Goal: Navigation & Orientation: Find specific page/section

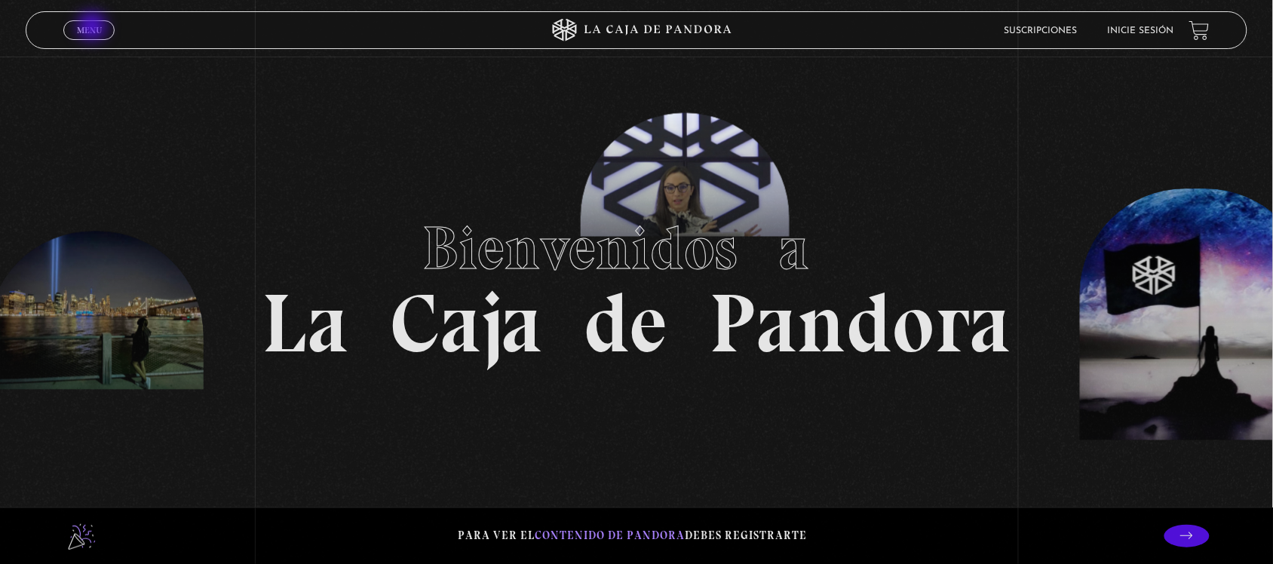
click at [97, 26] on span "Menu" at bounding box center [89, 30] width 25 height 9
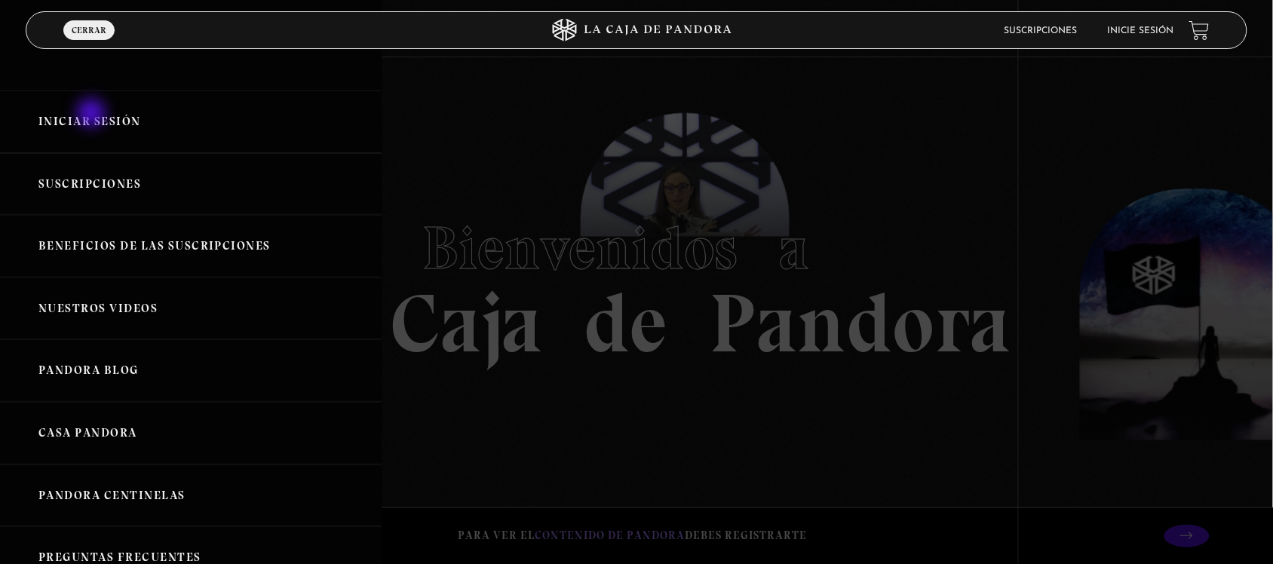
click at [94, 115] on link "Iniciar Sesión" at bounding box center [191, 121] width 382 height 63
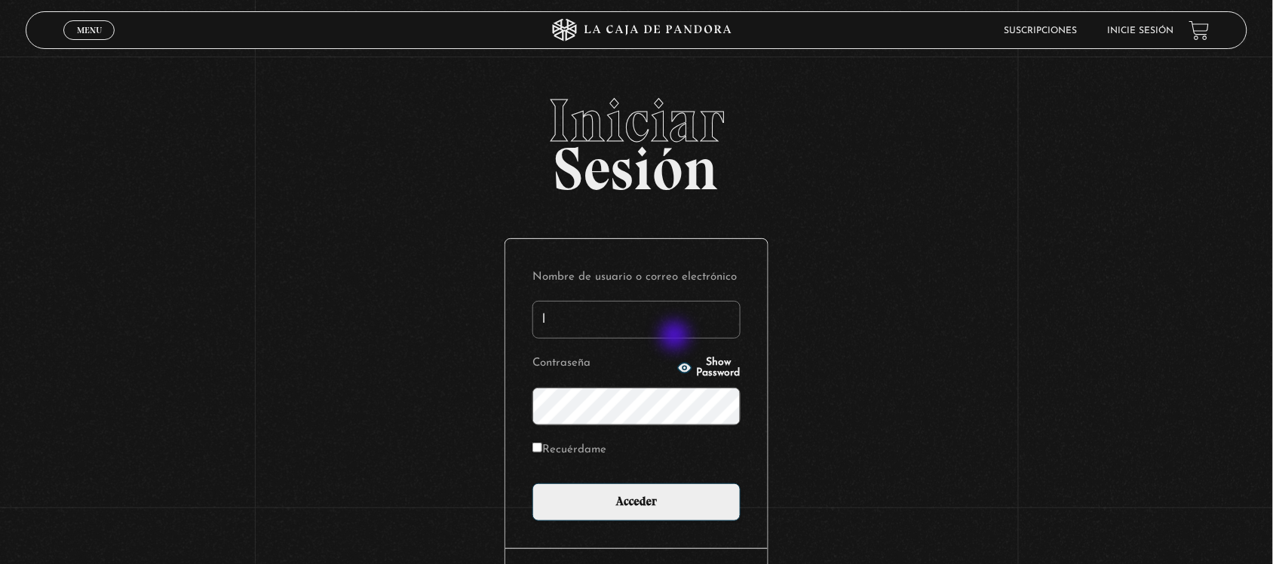
type input "[EMAIL_ADDRESS][DOMAIN_NAME]"
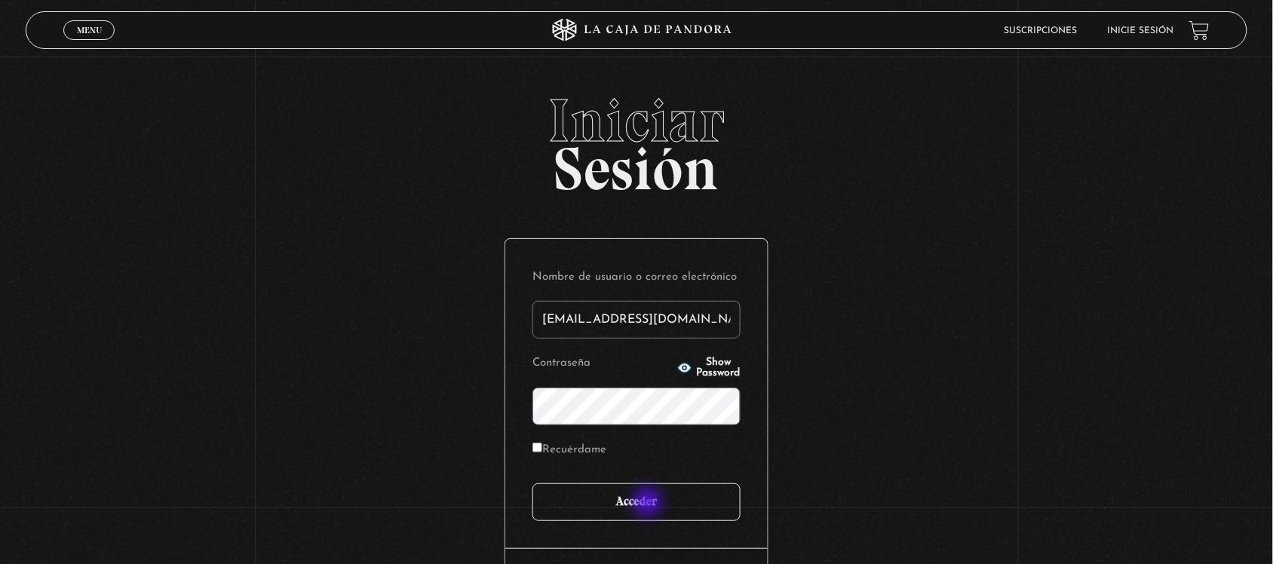
click at [649, 504] on input "Acceder" at bounding box center [636, 502] width 208 height 38
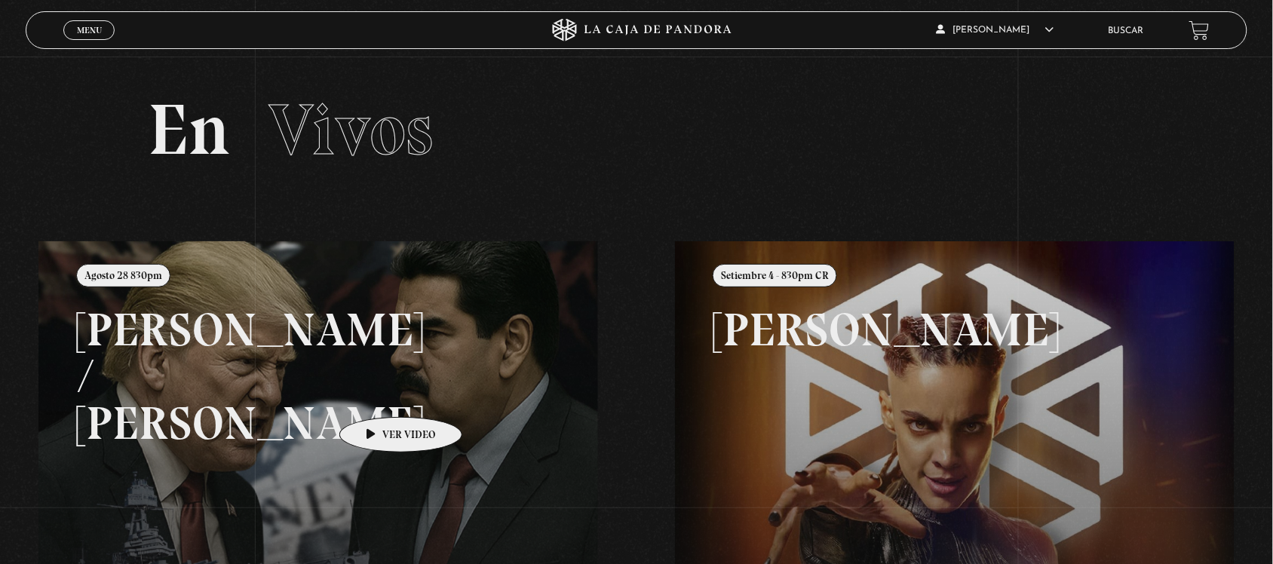
click at [377, 394] on link at bounding box center [674, 523] width 1273 height 564
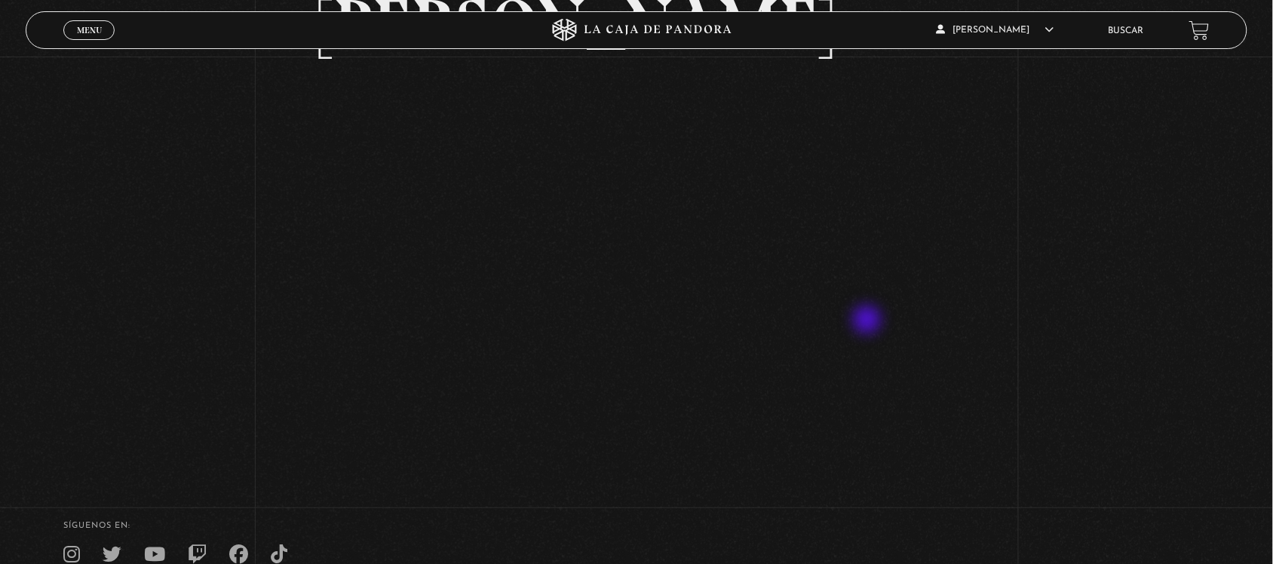
scroll to position [189, 0]
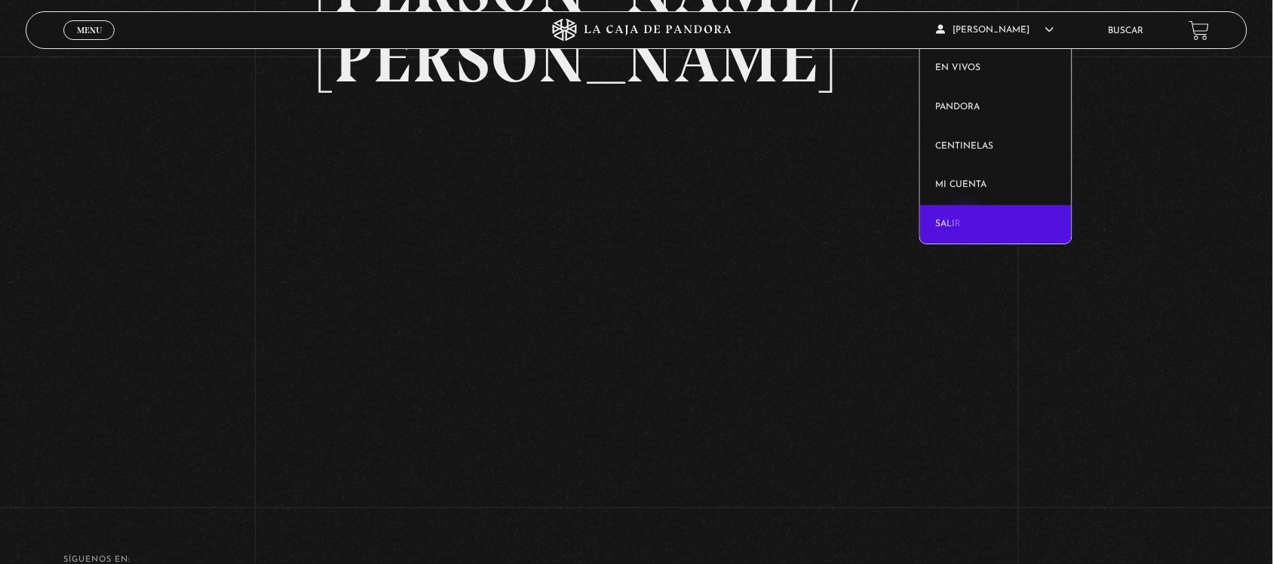
click at [967, 224] on link "Salir" at bounding box center [996, 224] width 152 height 39
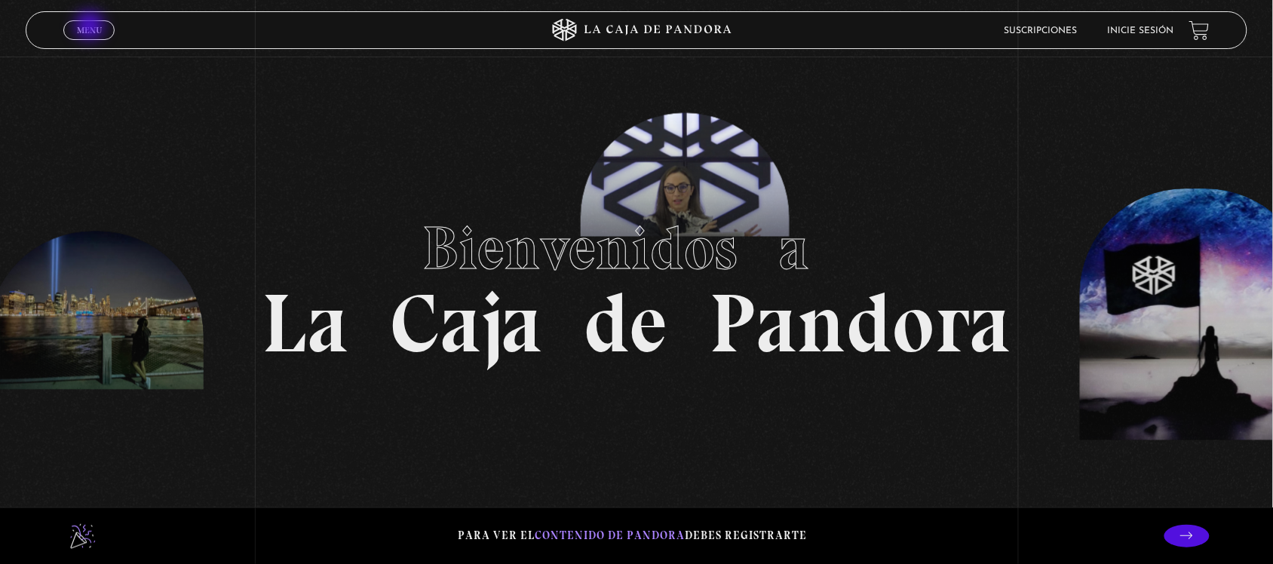
click at [92, 27] on span "Menu" at bounding box center [89, 30] width 25 height 9
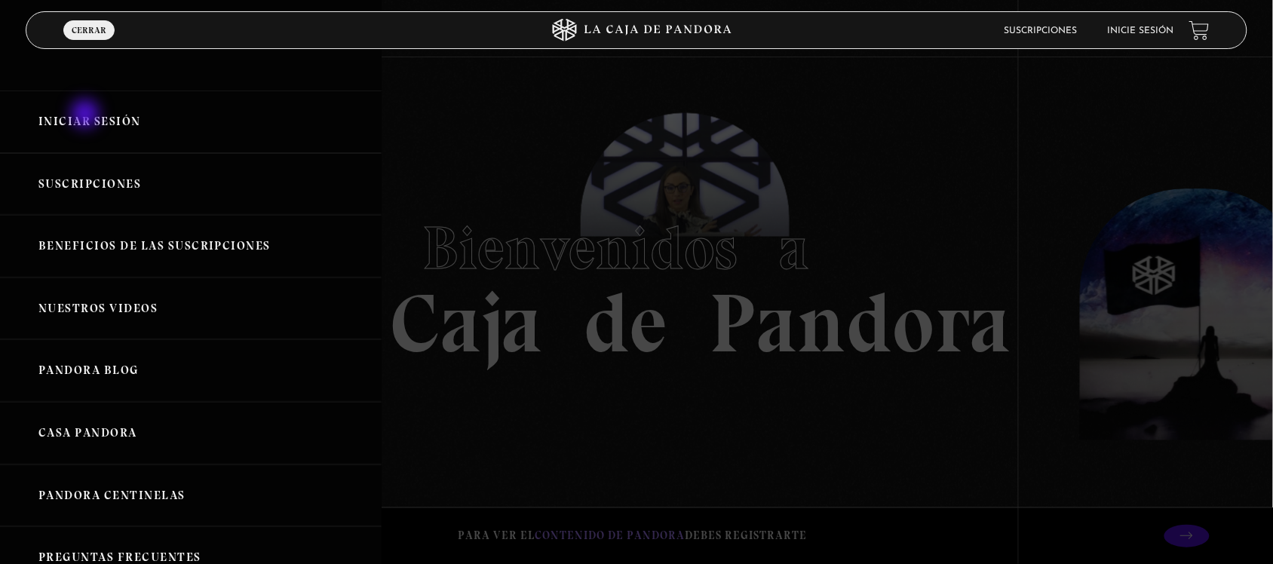
click at [87, 115] on link "Iniciar Sesión" at bounding box center [191, 121] width 382 height 63
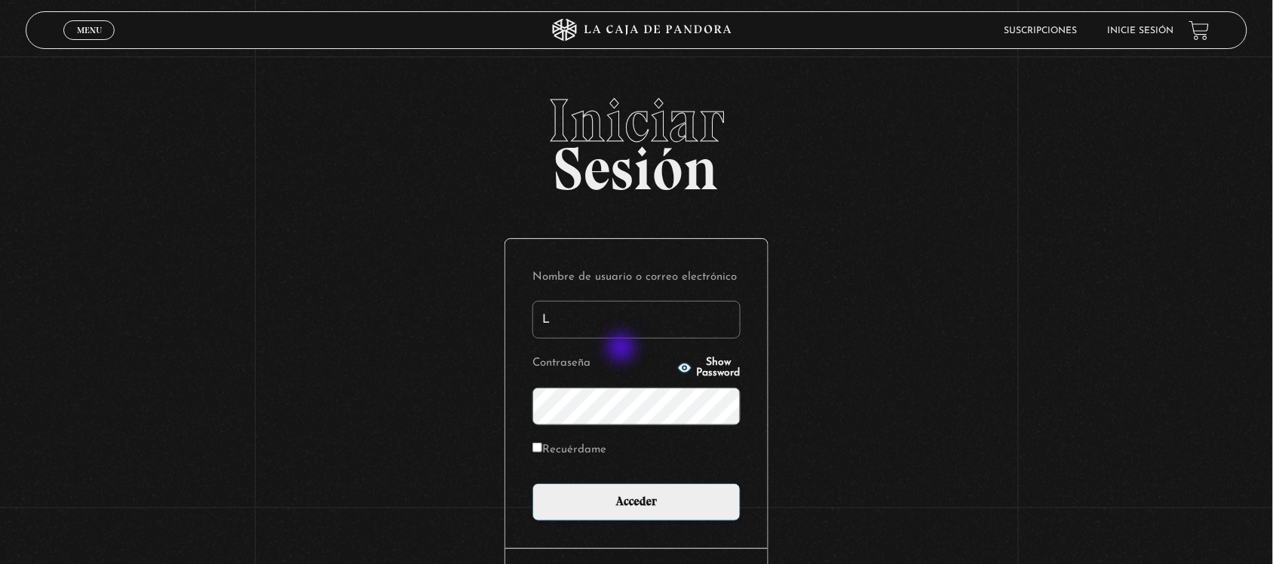
type input "[EMAIL_ADDRESS][DOMAIN_NAME]"
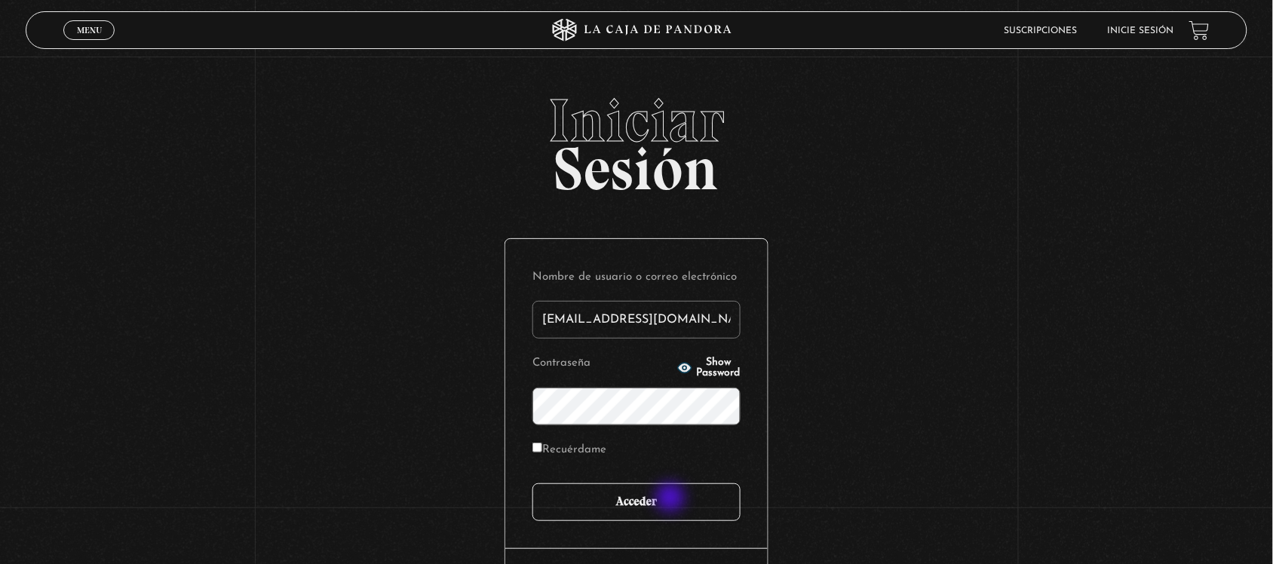
click at [671, 499] on input "Acceder" at bounding box center [636, 502] width 208 height 38
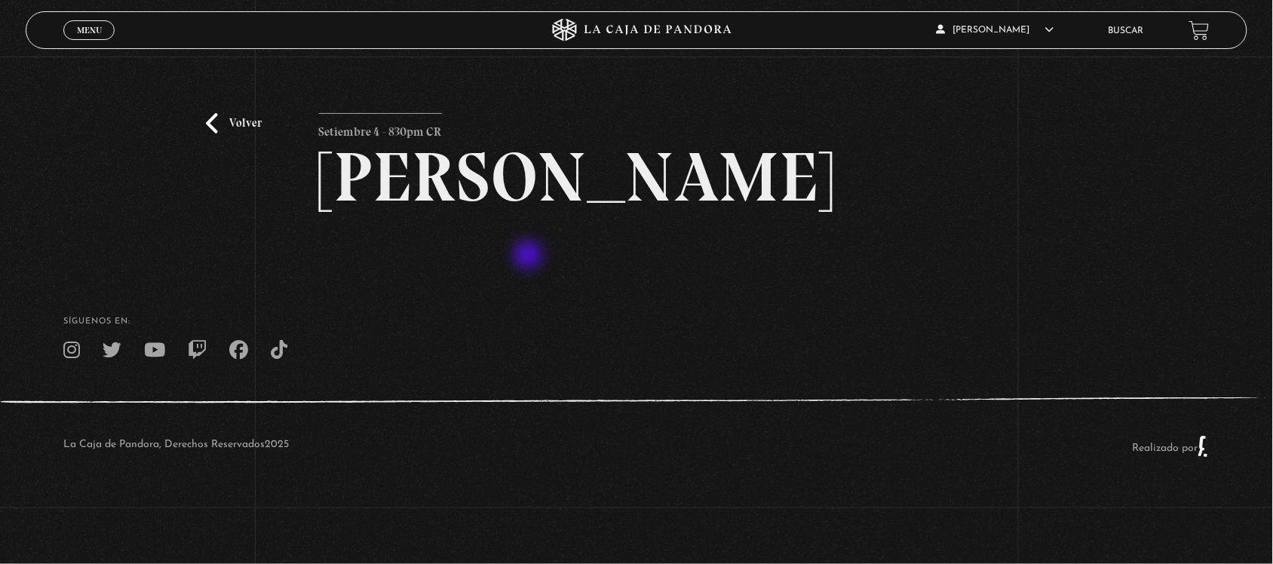
click at [528, 212] on h2 "[PERSON_NAME]" at bounding box center [637, 177] width 636 height 69
click at [479, 265] on div "Volver Setiembre 4 - 830pm CR [PERSON_NAME]" at bounding box center [637, 189] width 636 height 152
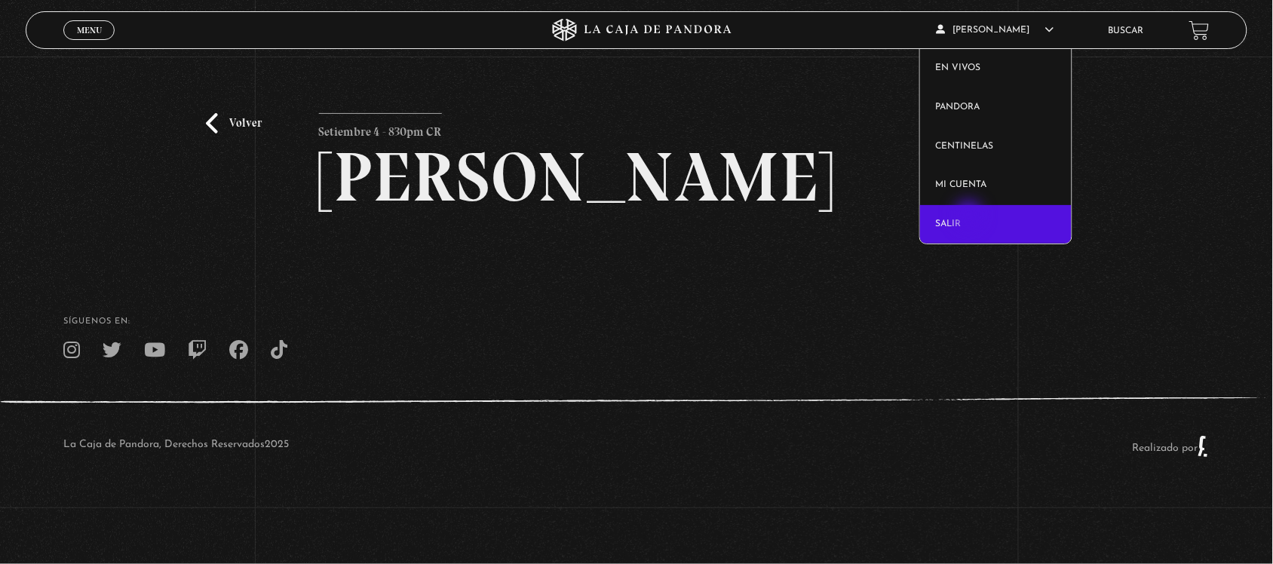
click at [969, 217] on link "Salir" at bounding box center [996, 224] width 152 height 39
